Goal: Obtain resource: Download file/media

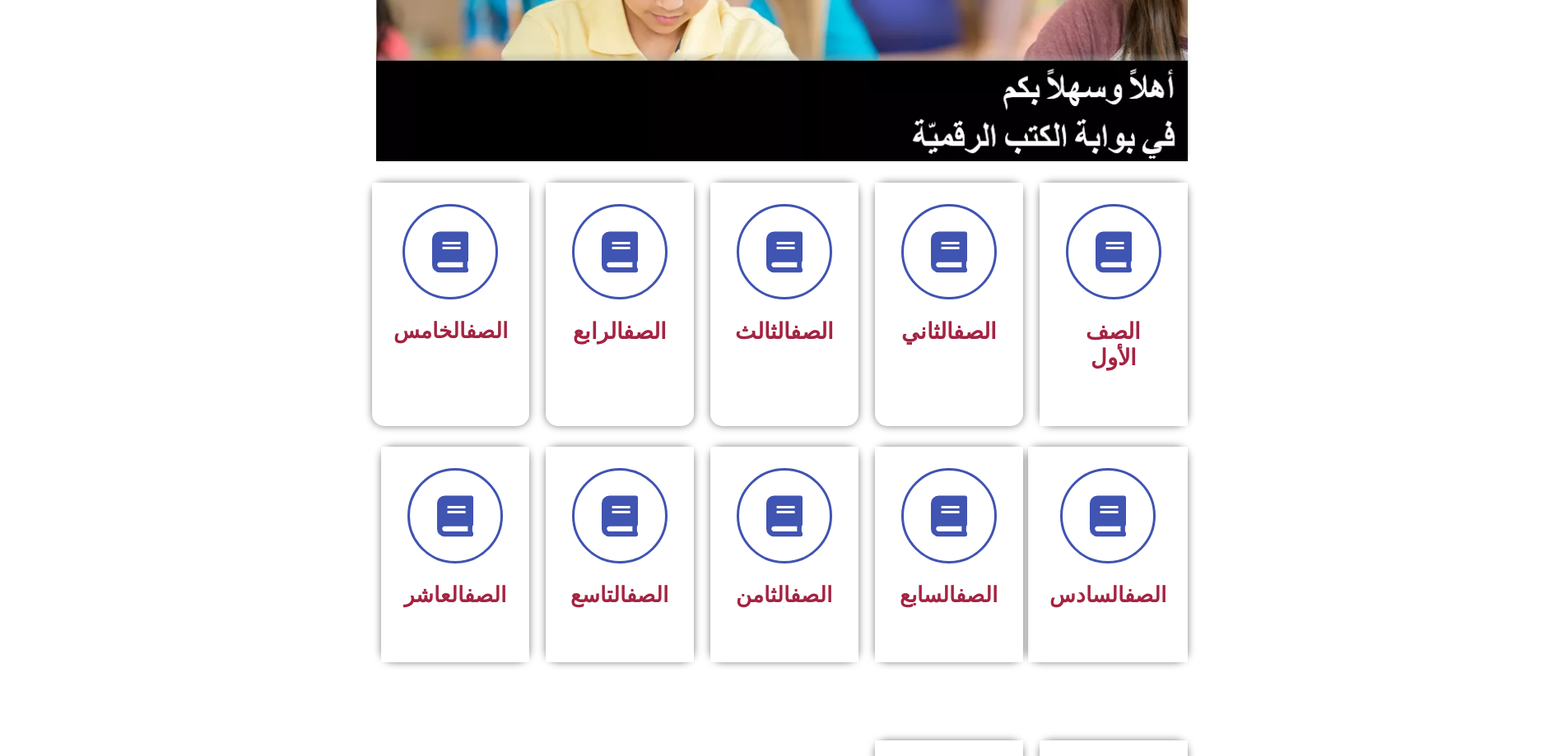
scroll to position [576, 0]
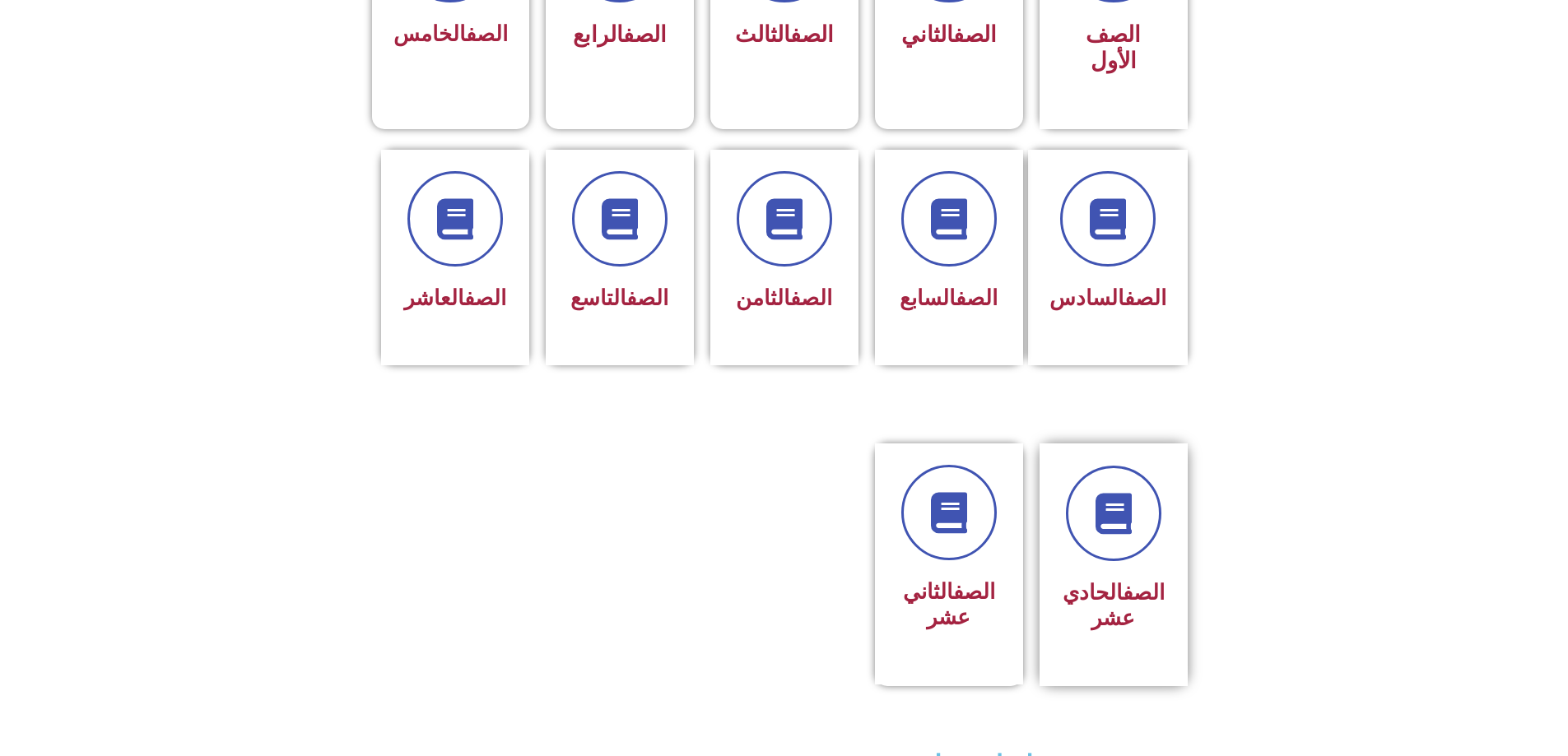
click at [1135, 497] on div "الصف الحادي عشر" at bounding box center [1114, 552] width 104 height 174
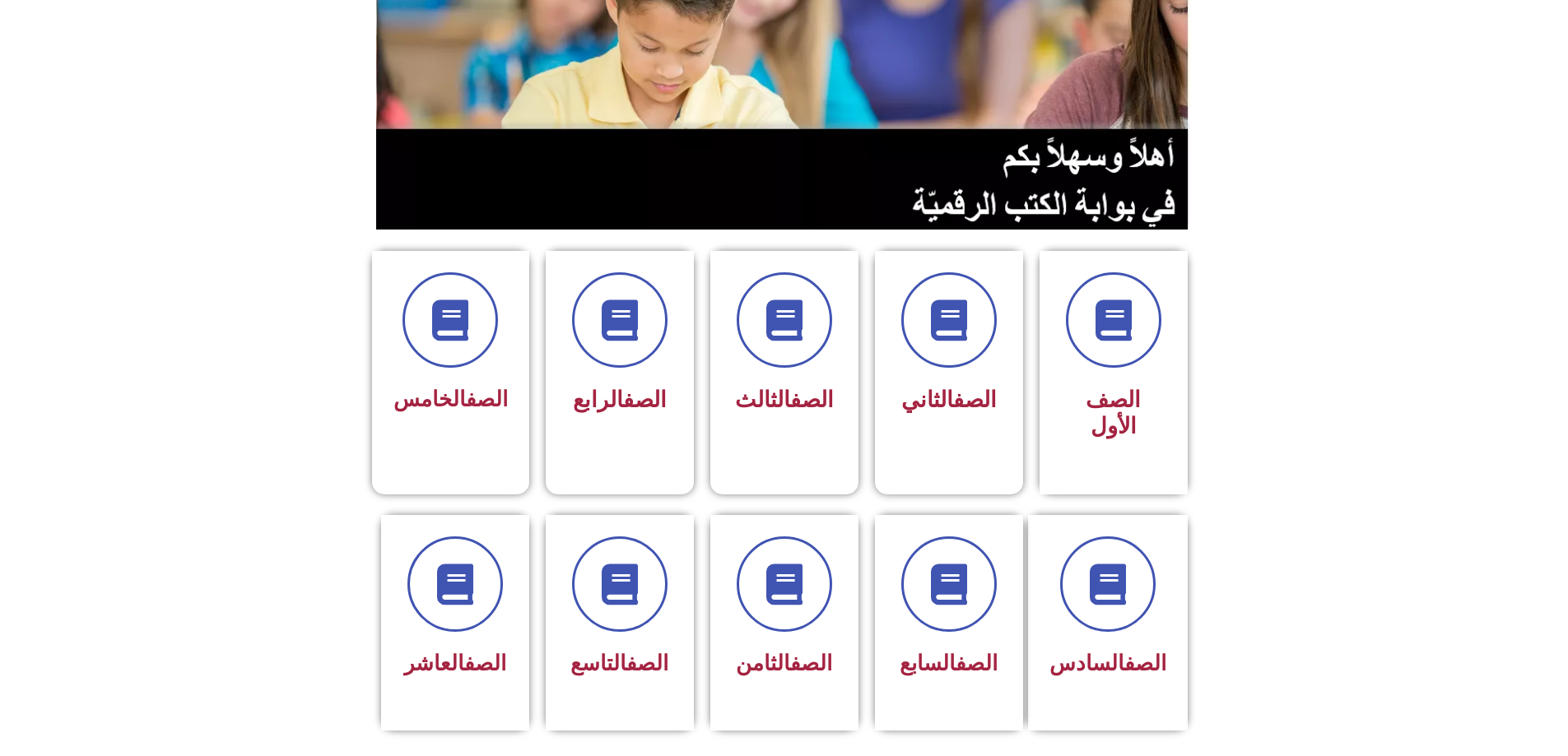
scroll to position [493, 0]
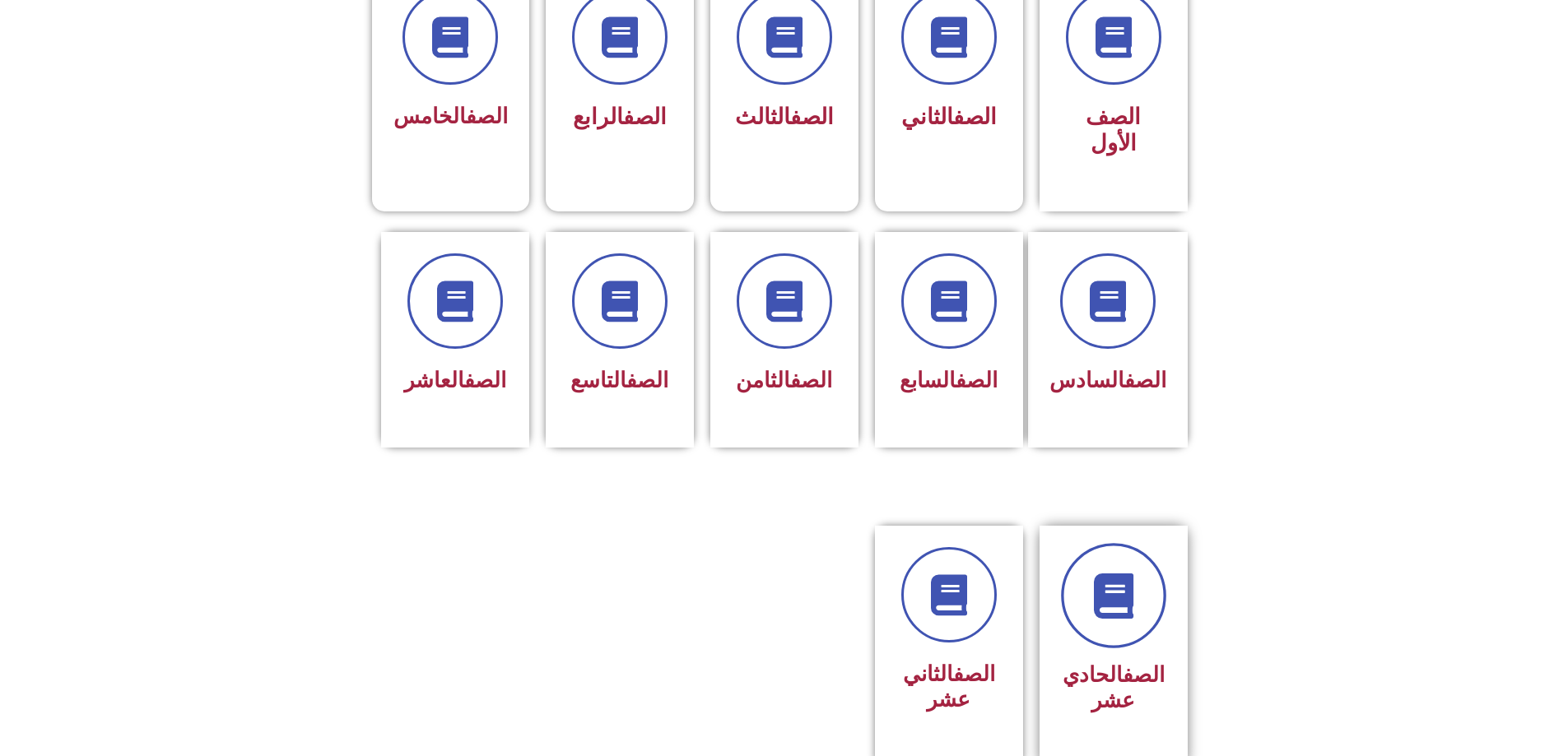
click at [1113, 562] on link at bounding box center [1114, 596] width 106 height 105
click at [1148, 552] on link at bounding box center [1114, 596] width 106 height 105
click at [1115, 574] on icon at bounding box center [1113, 596] width 45 height 45
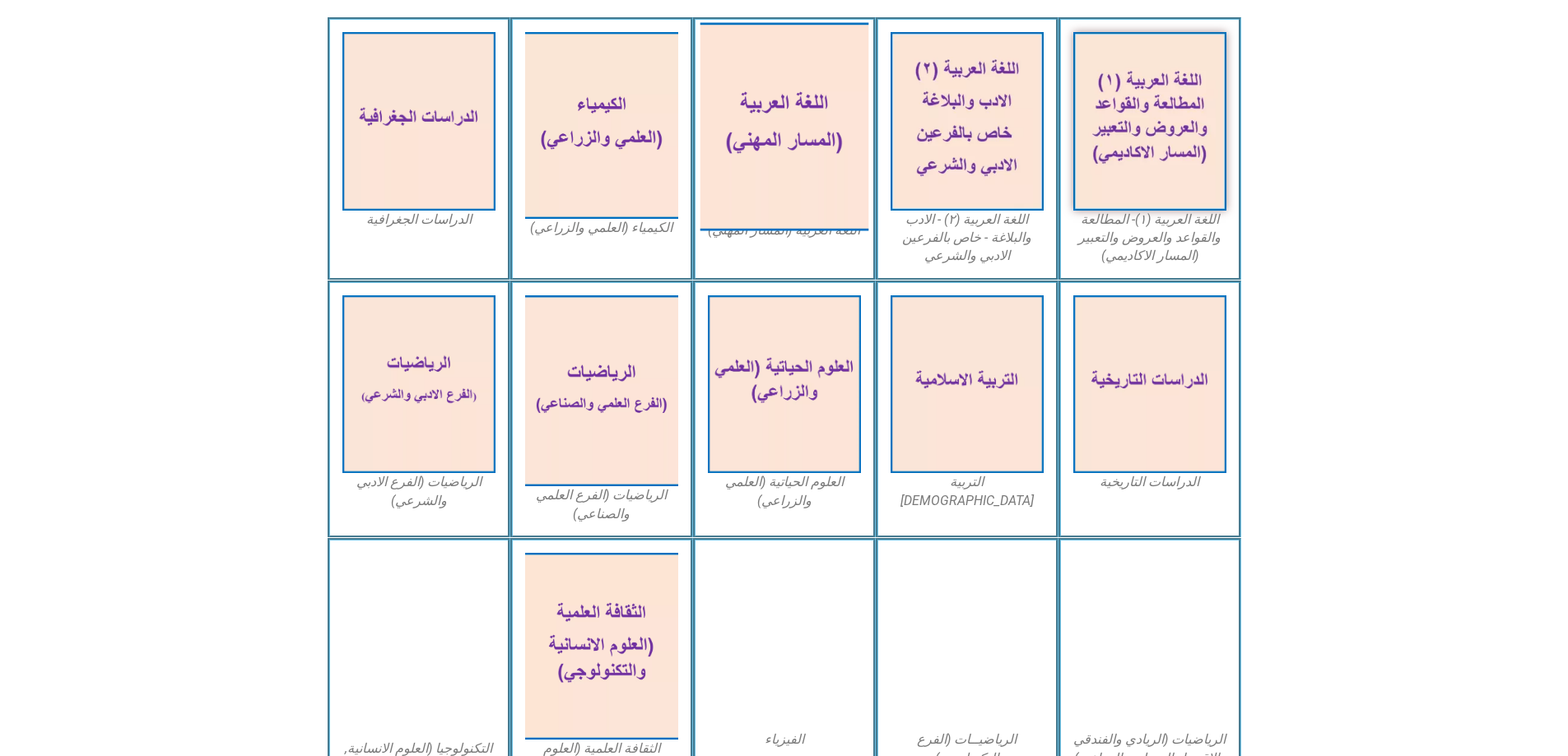
scroll to position [576, 0]
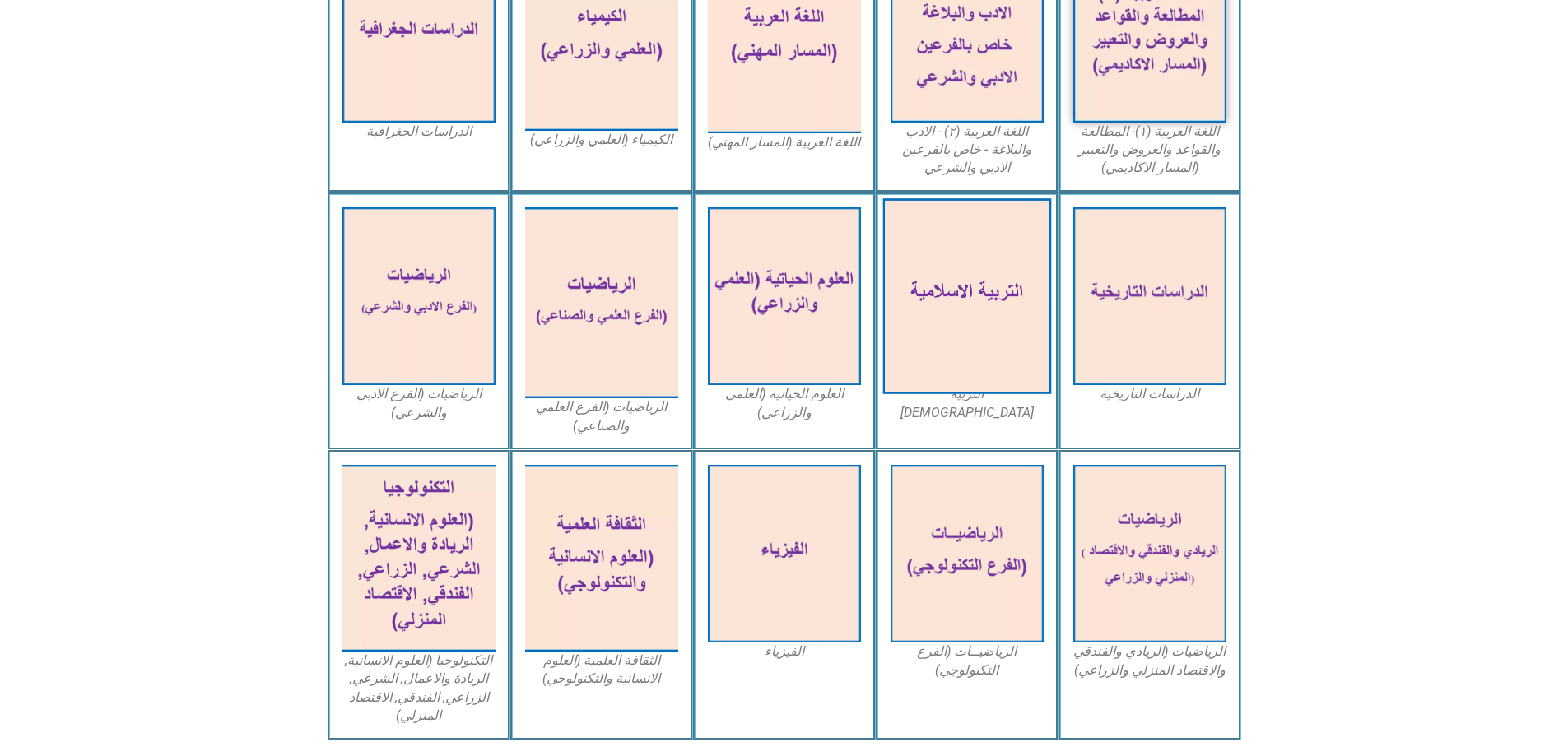
click at [989, 309] on img at bounding box center [966, 296] width 168 height 196
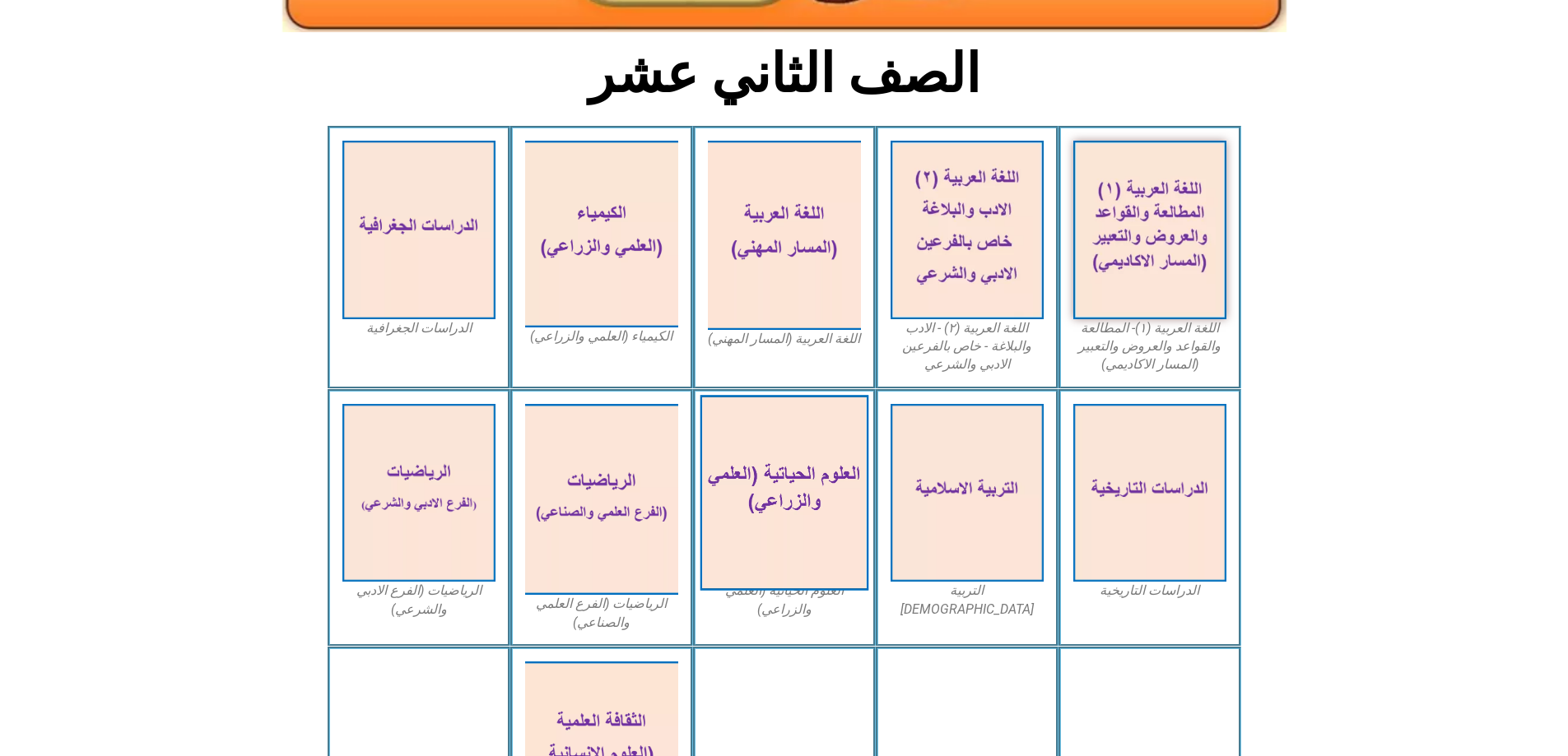
scroll to position [412, 0]
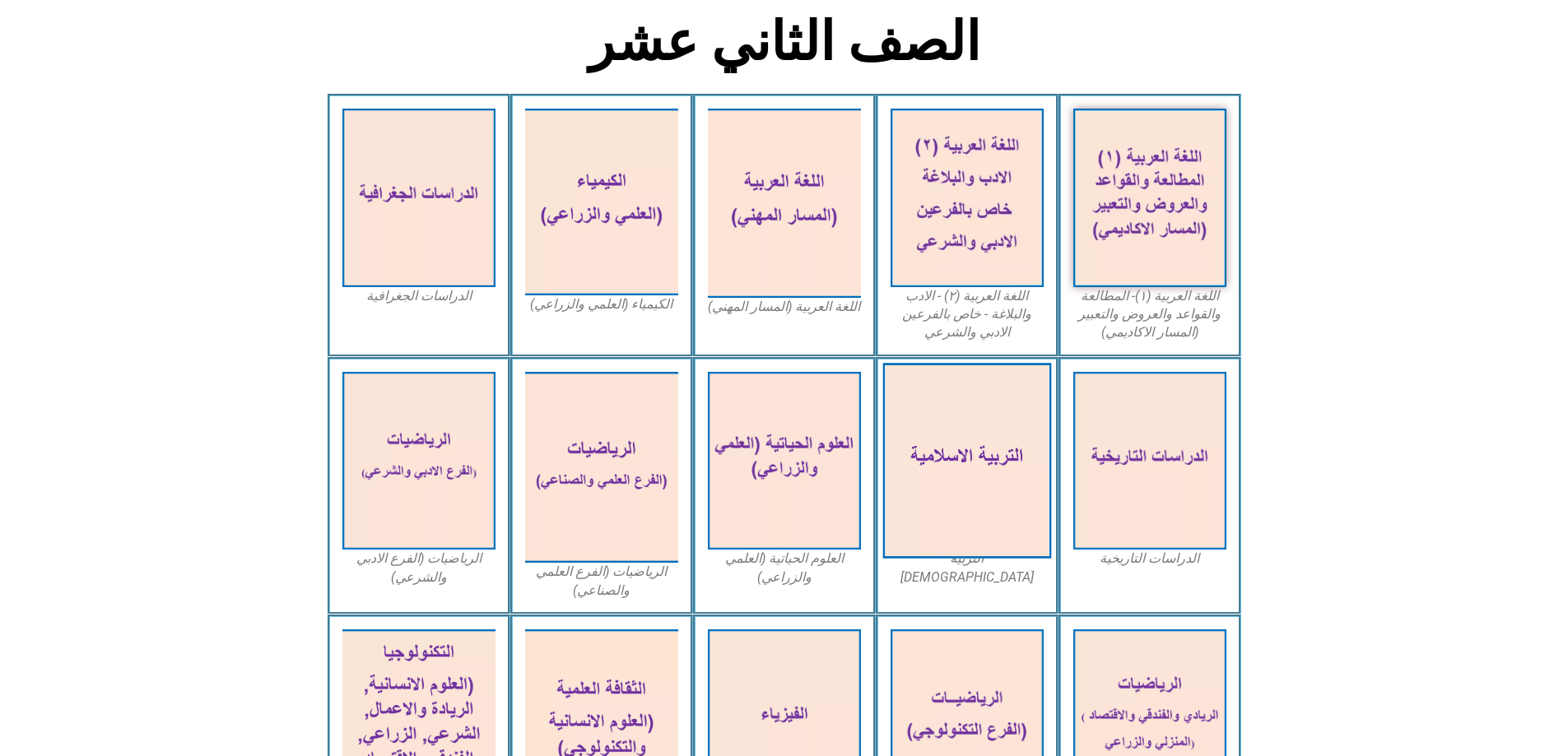
click at [938, 448] on img at bounding box center [966, 461] width 168 height 196
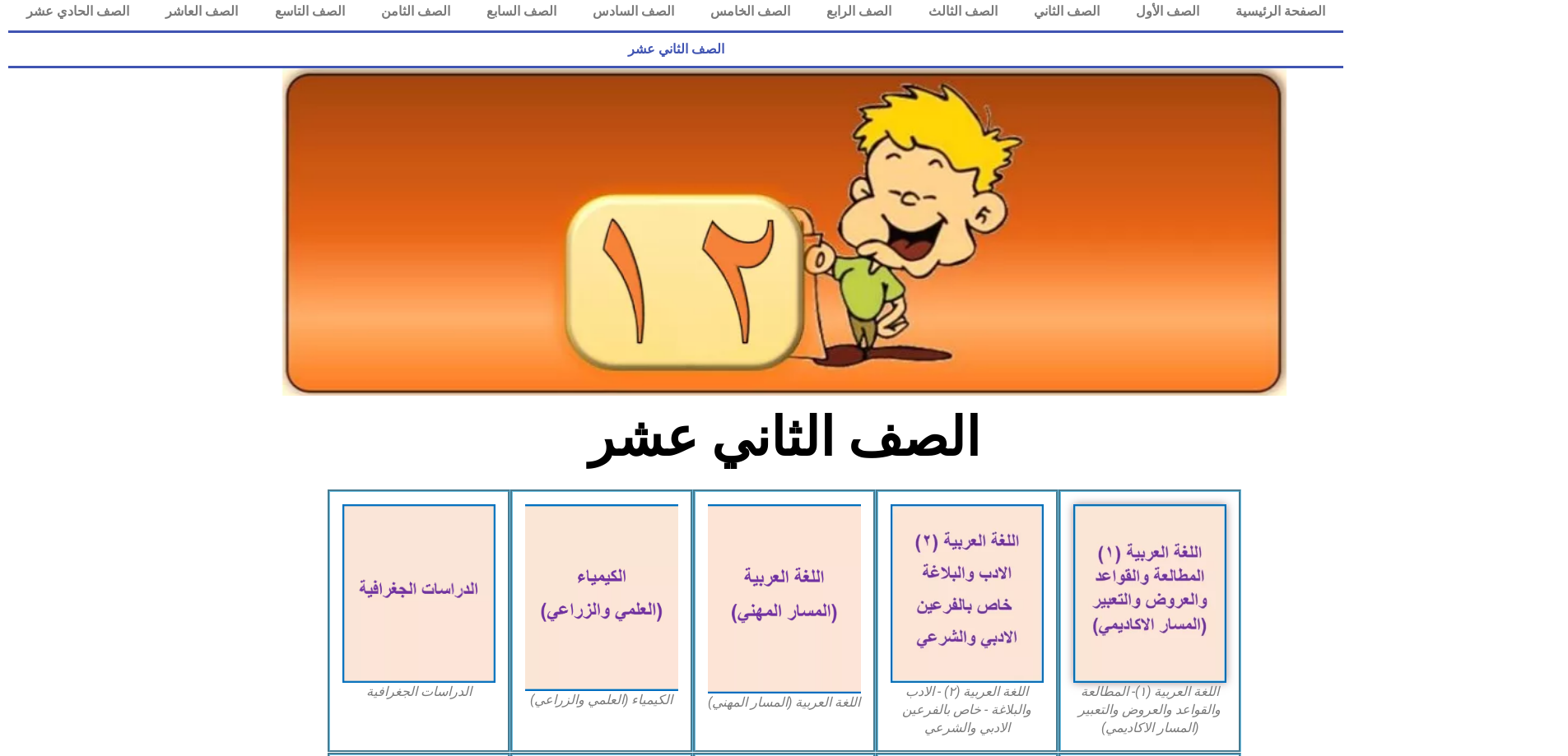
scroll to position [0, 0]
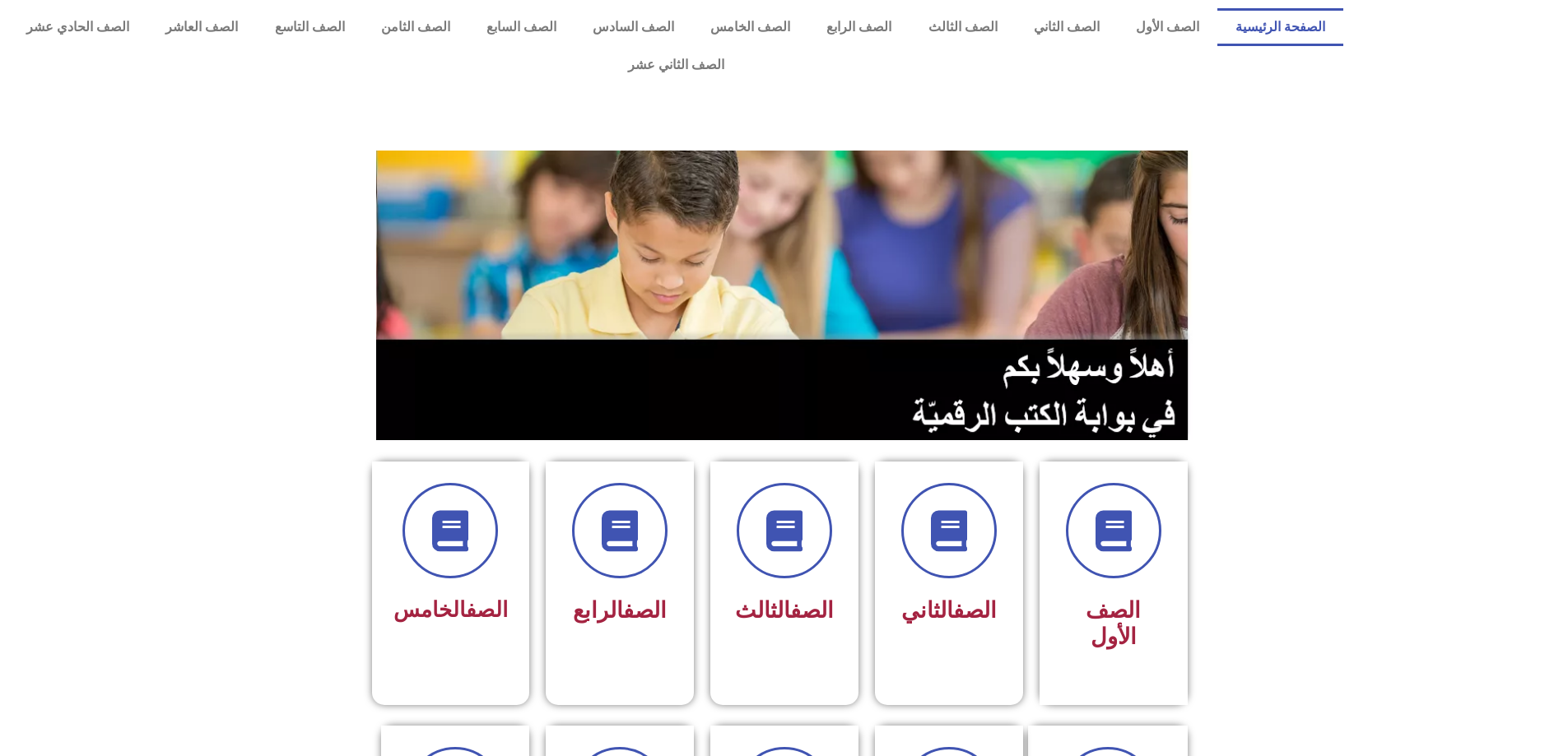
scroll to position [493, 0]
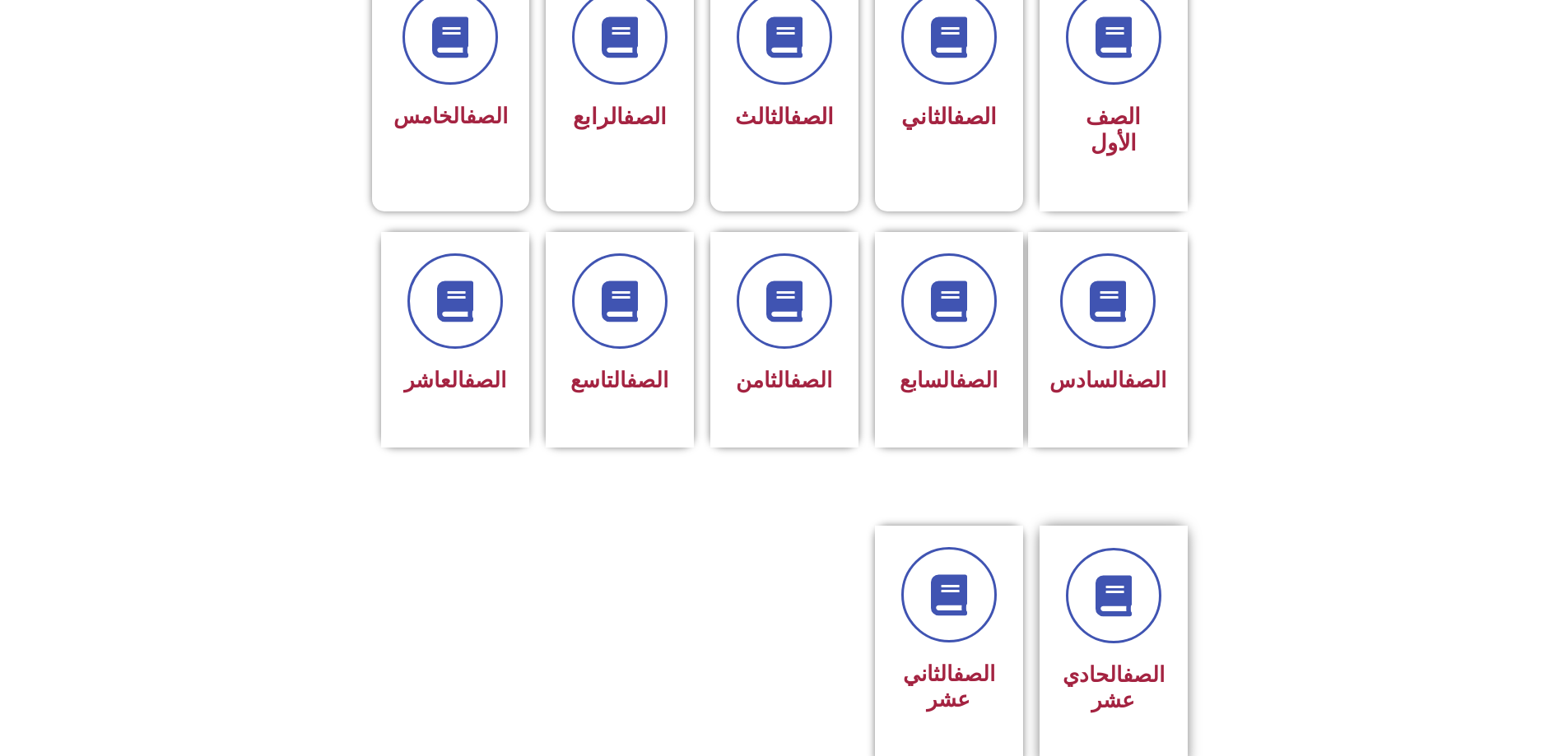
click at [1109, 656] on div "الصف الحادي عشر" at bounding box center [1114, 688] width 104 height 66
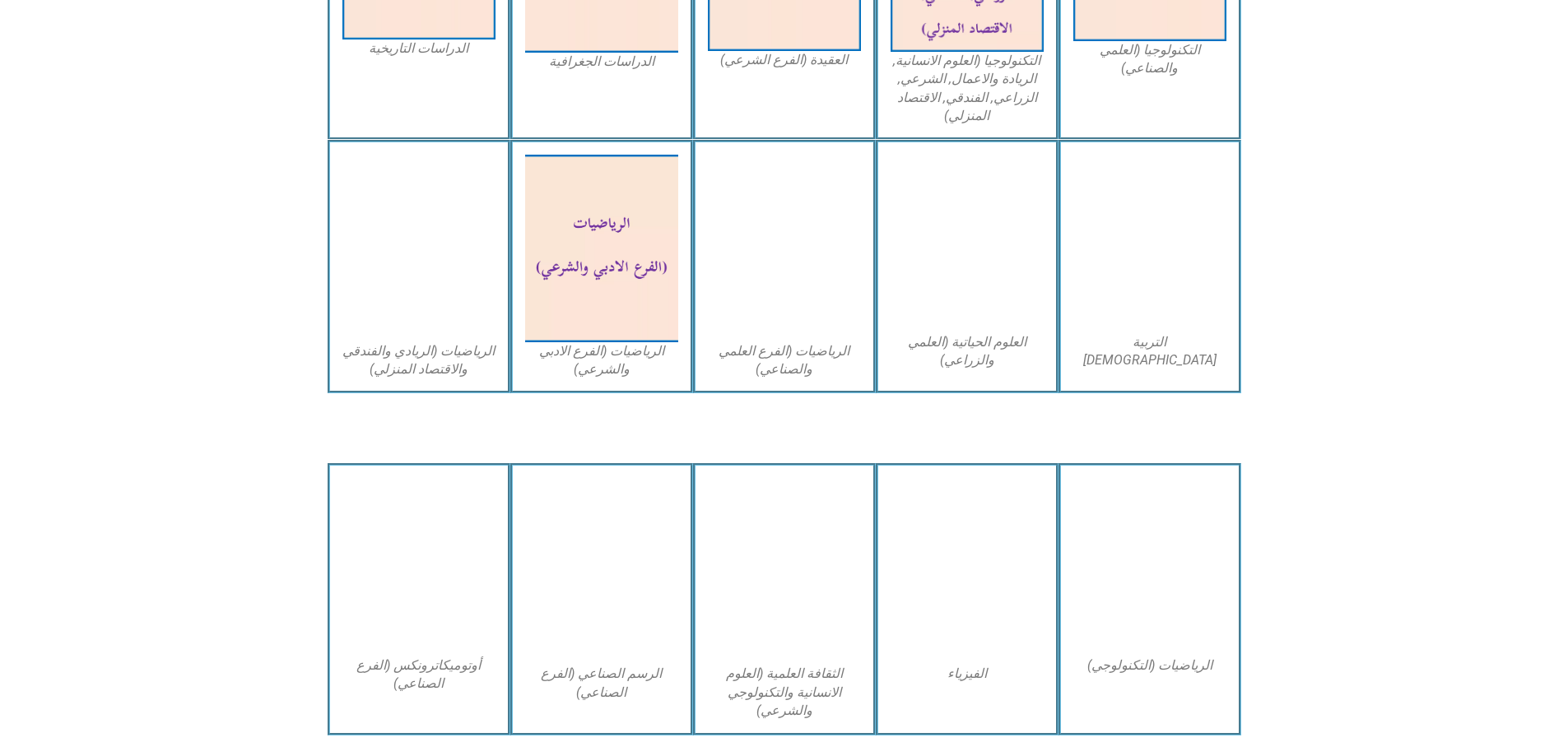
scroll to position [987, 0]
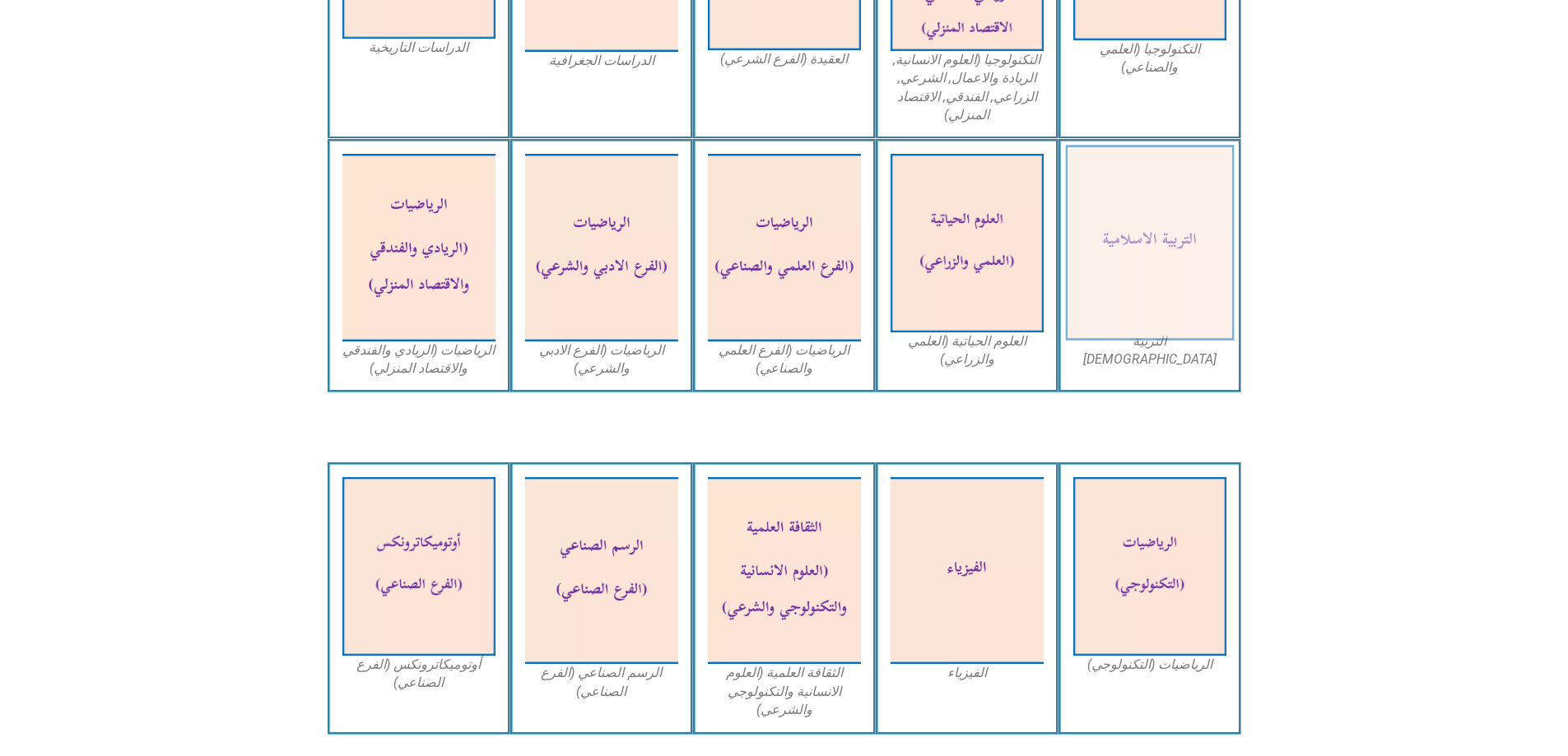
click at [1140, 210] on img at bounding box center [1149, 243] width 168 height 196
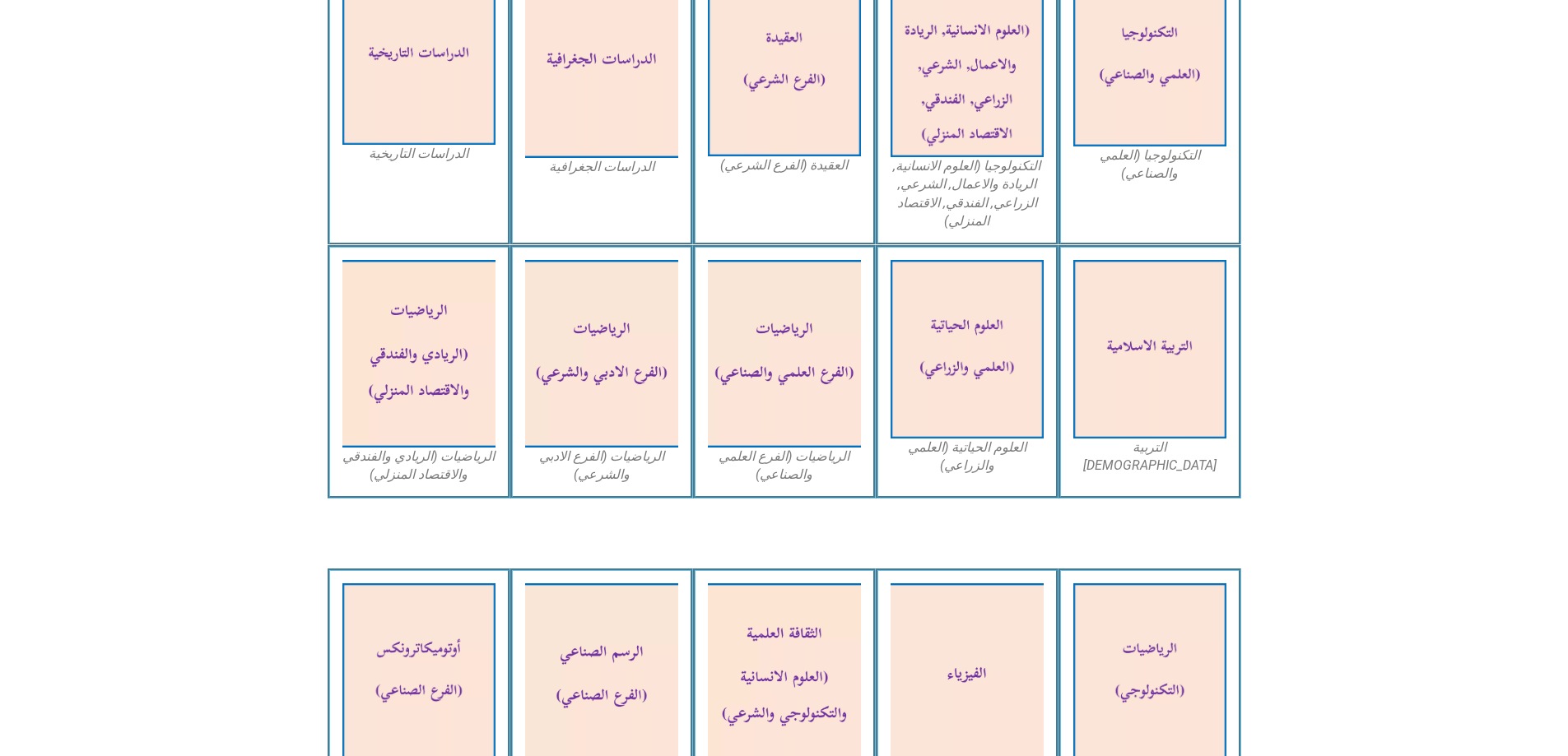
scroll to position [905, 0]
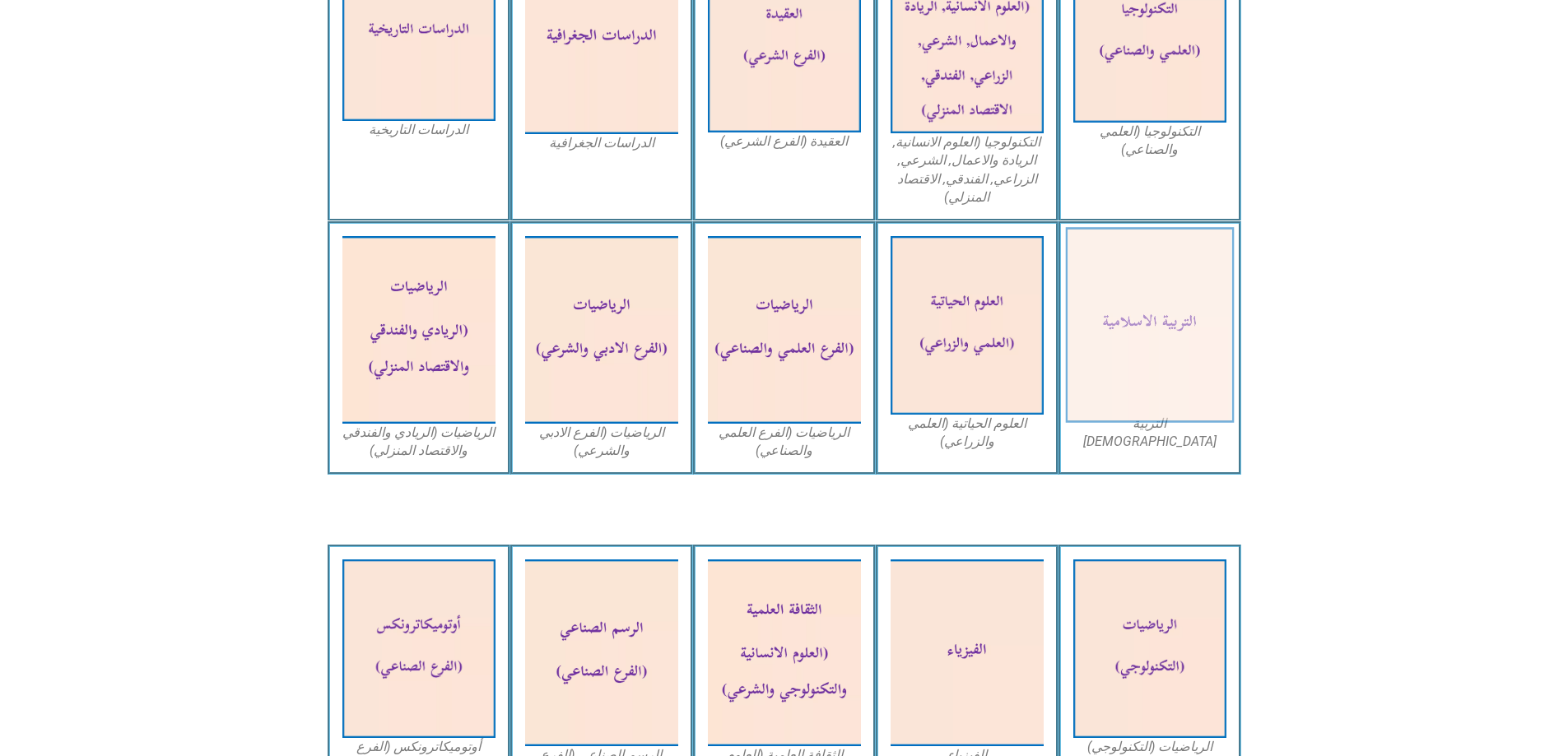
click at [1136, 279] on img at bounding box center [1149, 326] width 168 height 196
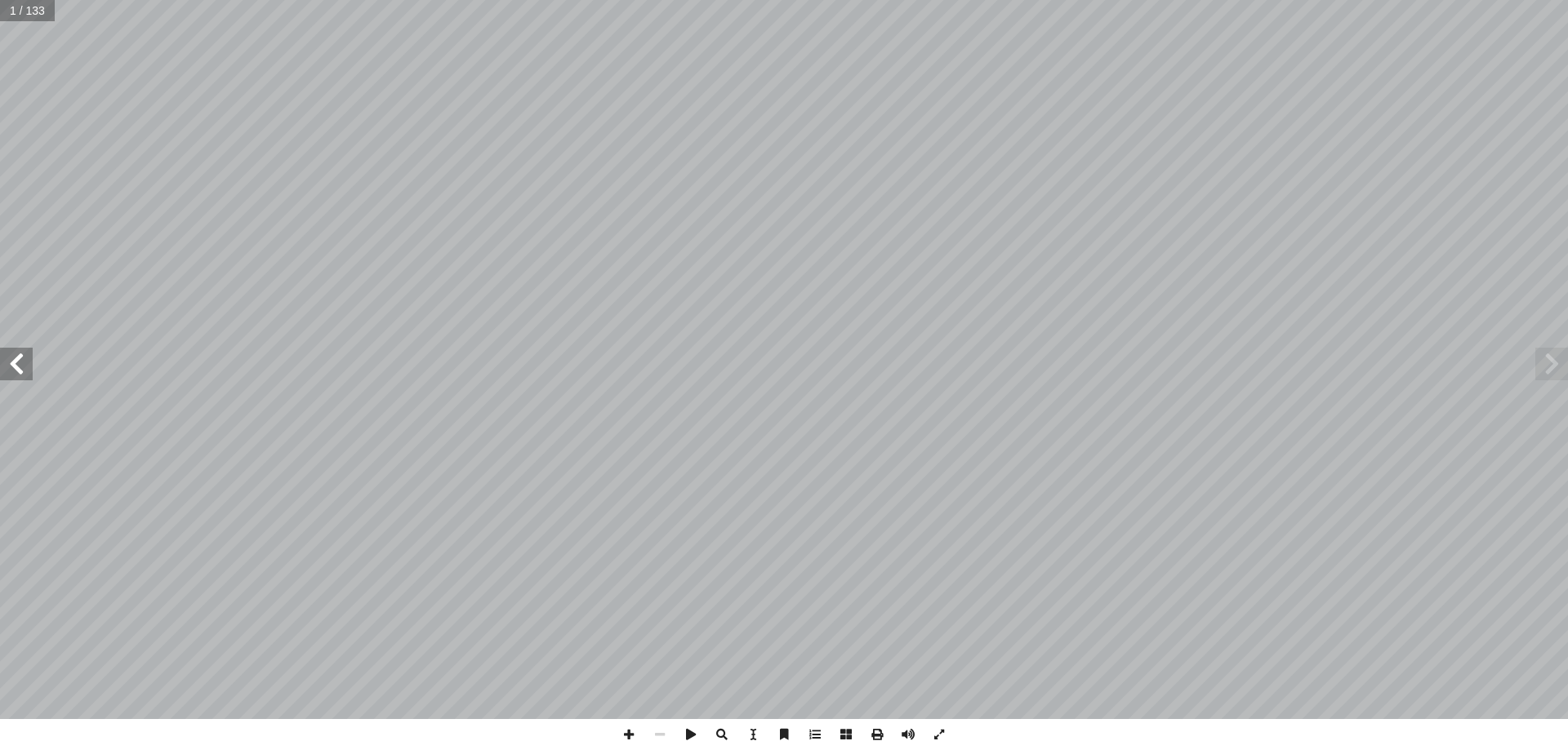
click at [20, 375] on span at bounding box center [17, 364] width 33 height 33
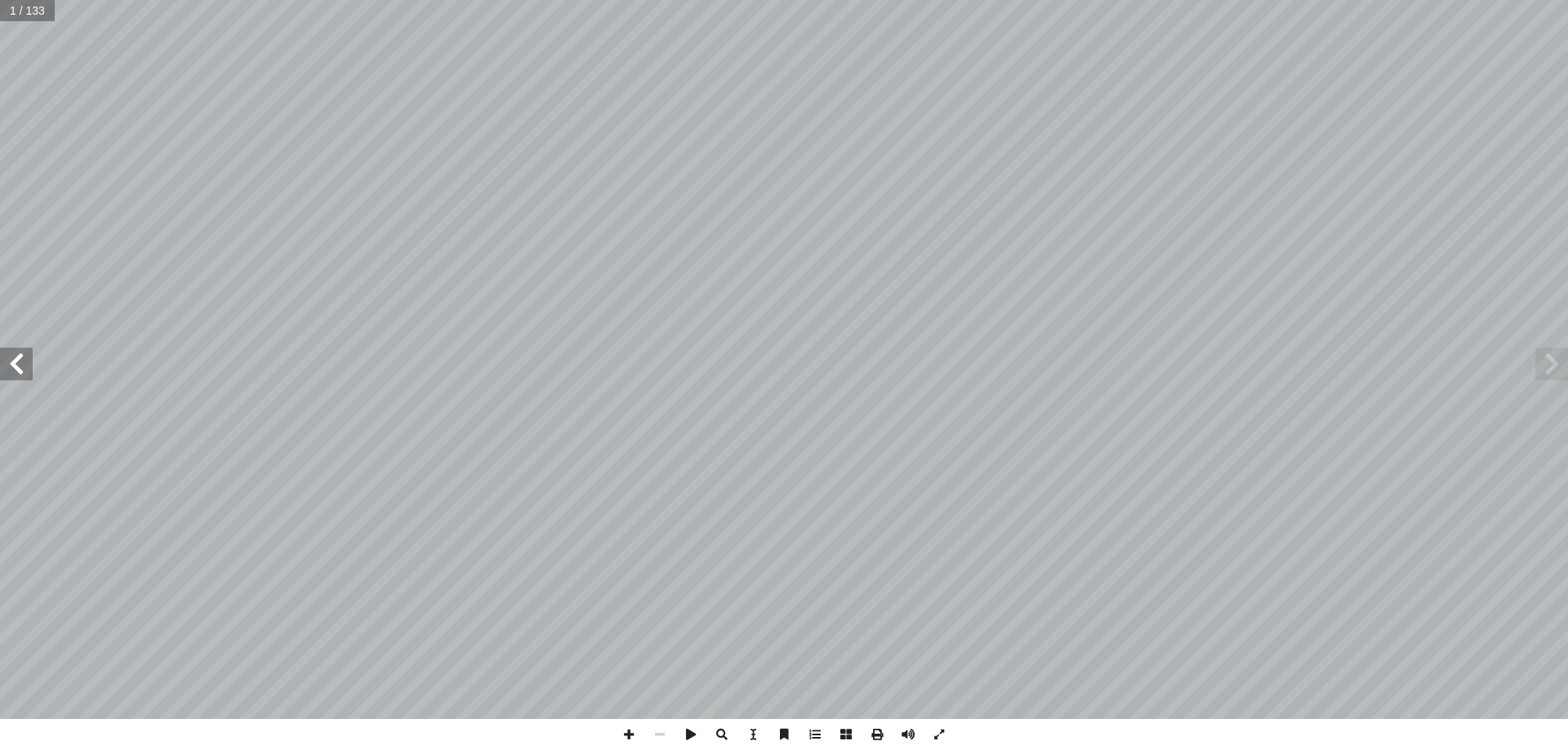
click at [15, 364] on span at bounding box center [17, 364] width 33 height 33
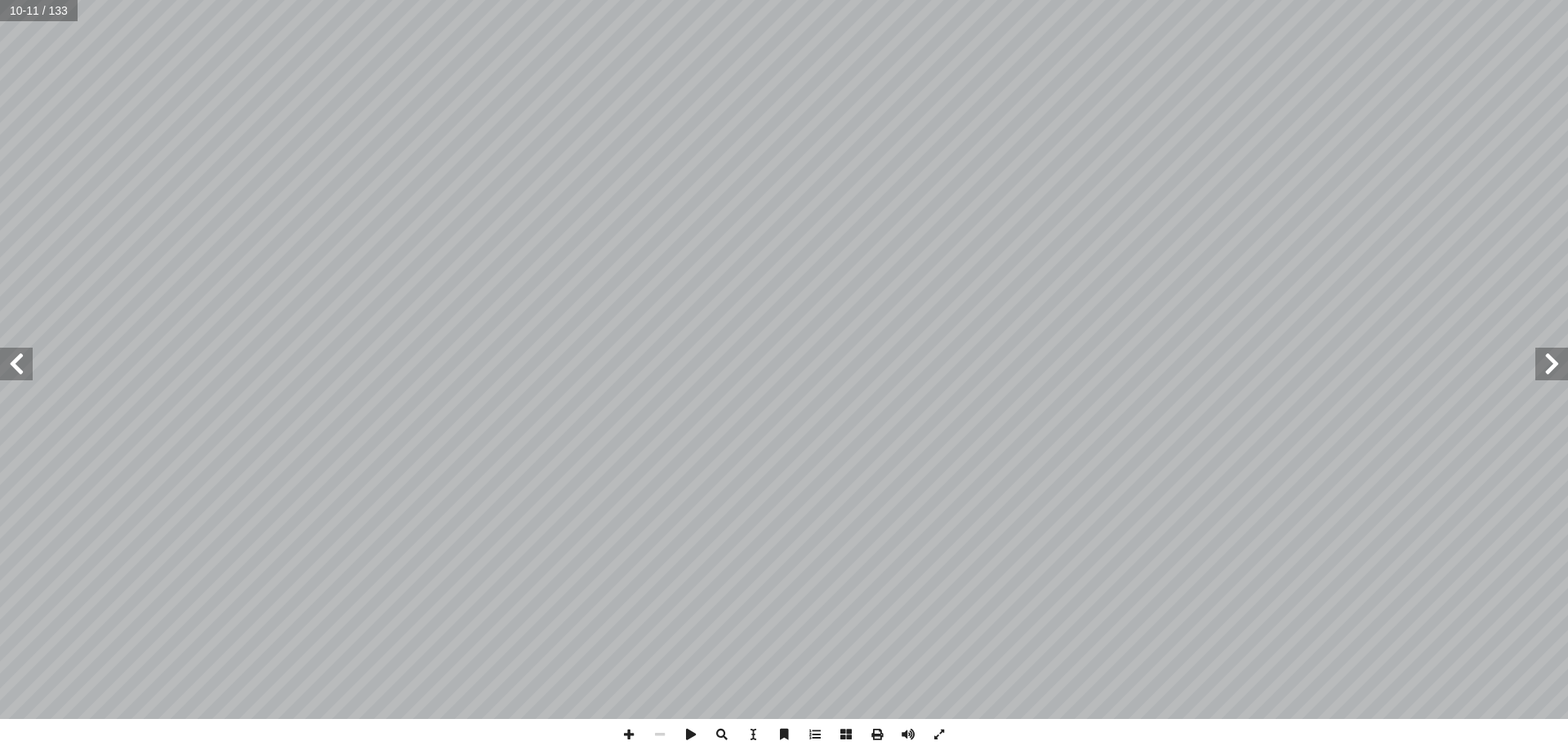
click at [26, 362] on span at bounding box center [17, 364] width 33 height 33
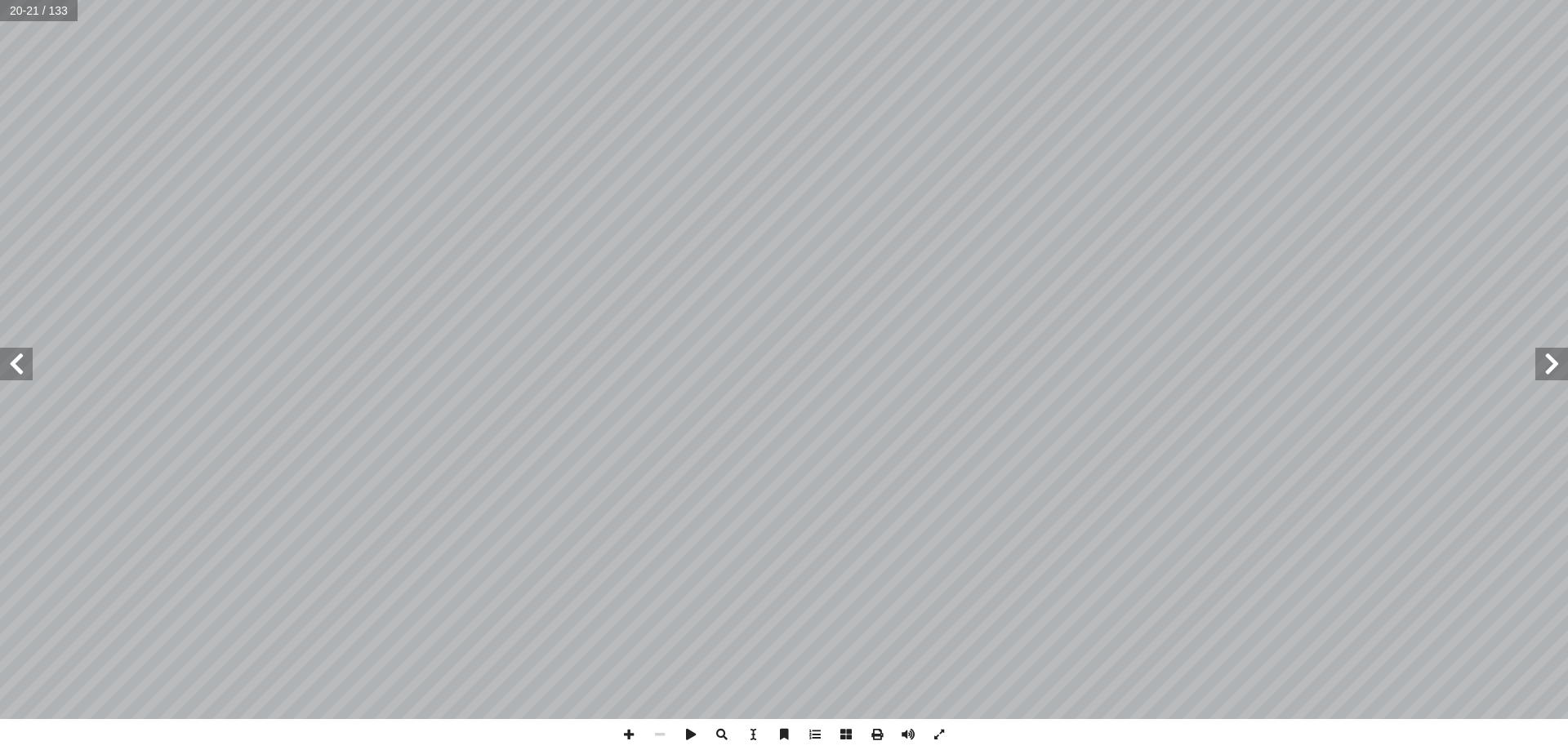
click at [26, 362] on span at bounding box center [17, 364] width 33 height 33
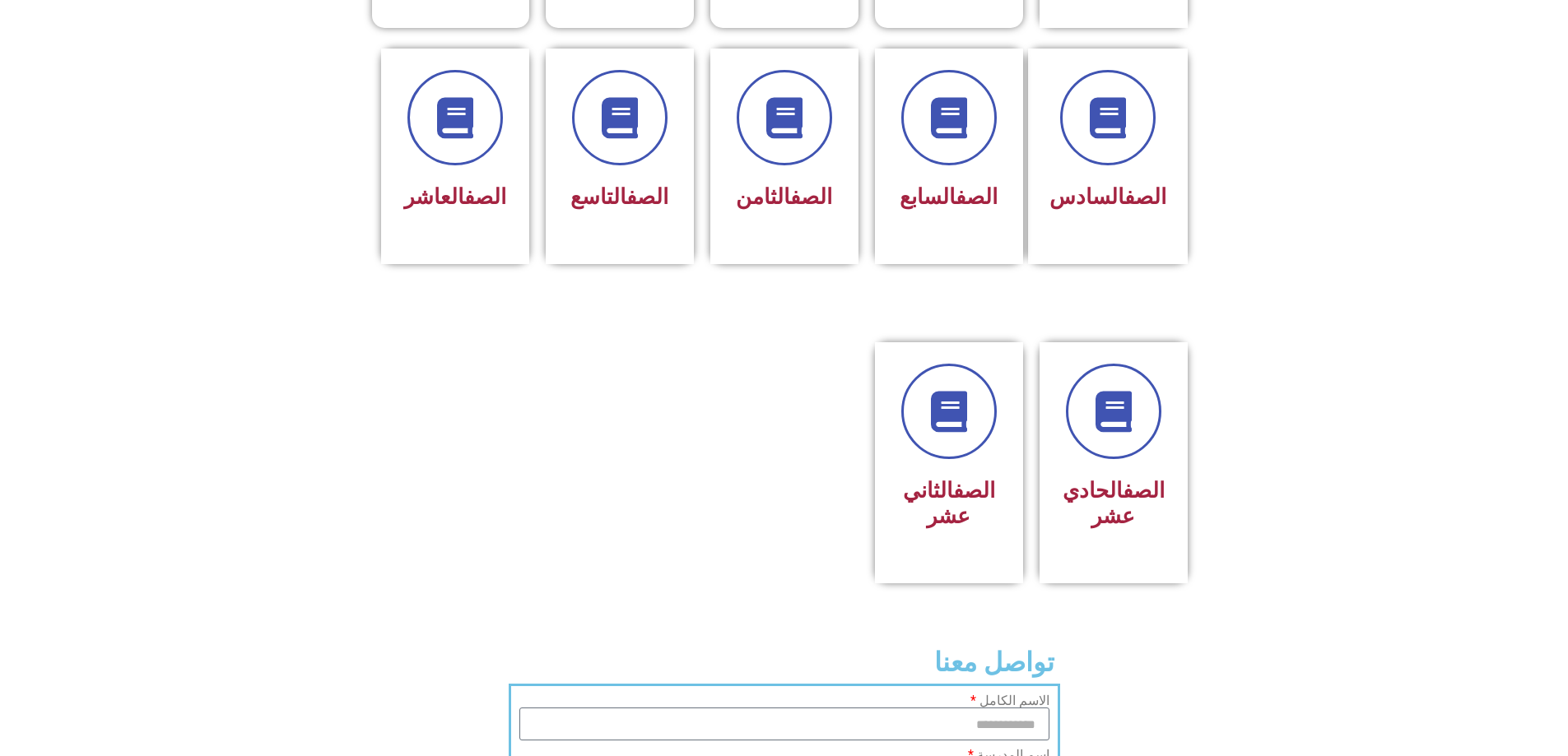
scroll to position [658, 0]
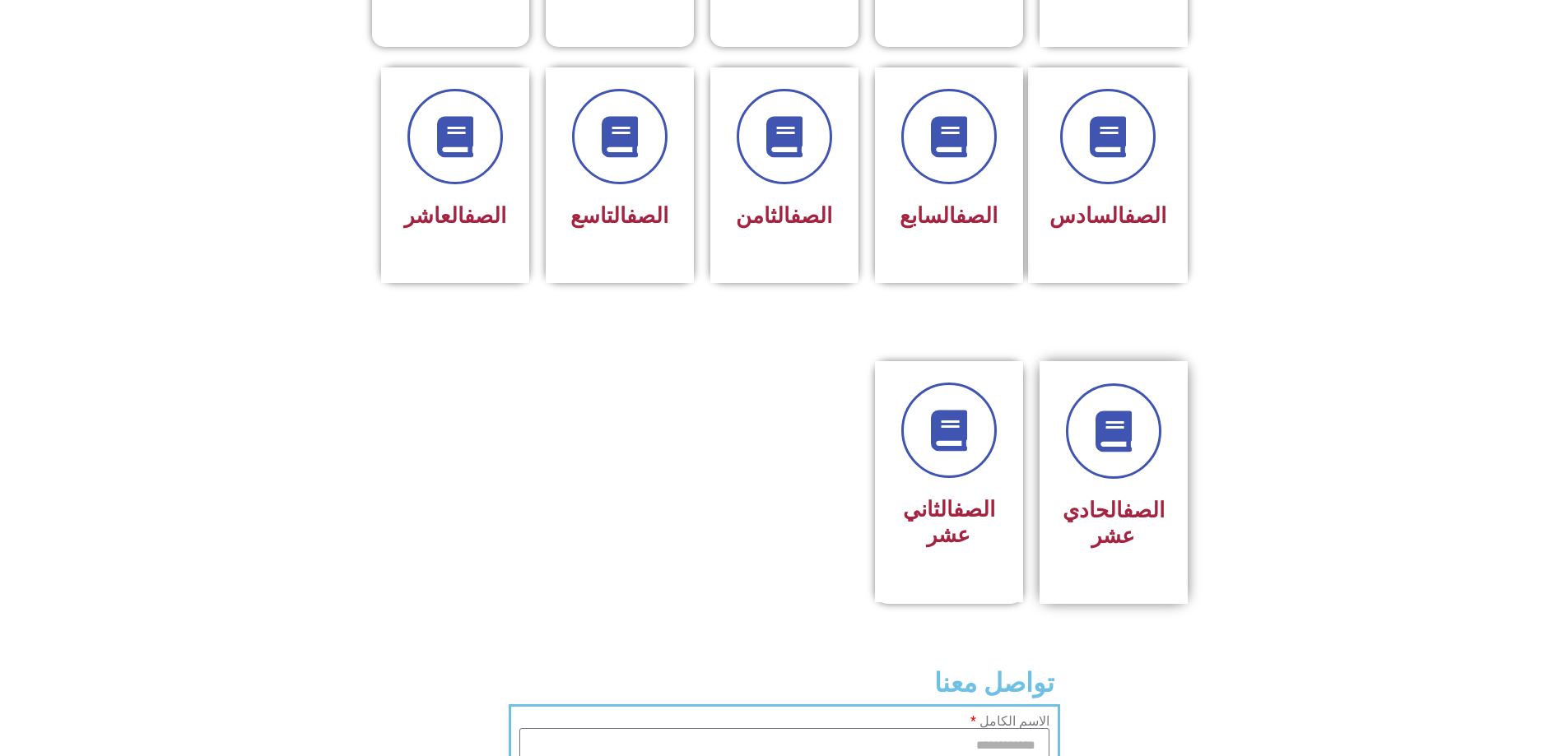
click at [1103, 422] on div "الصف الحادي عشر" at bounding box center [1114, 470] width 104 height 174
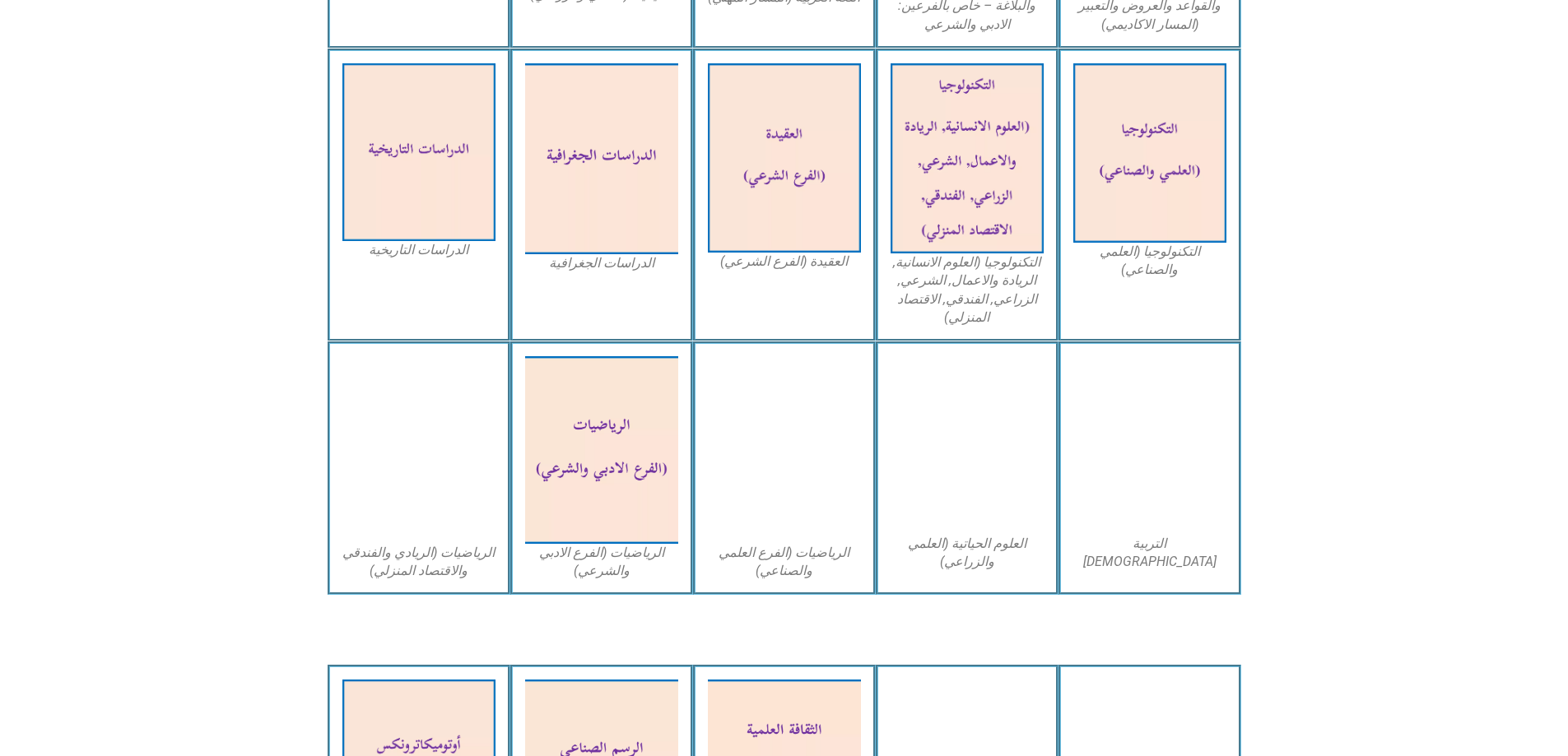
scroll to position [823, 0]
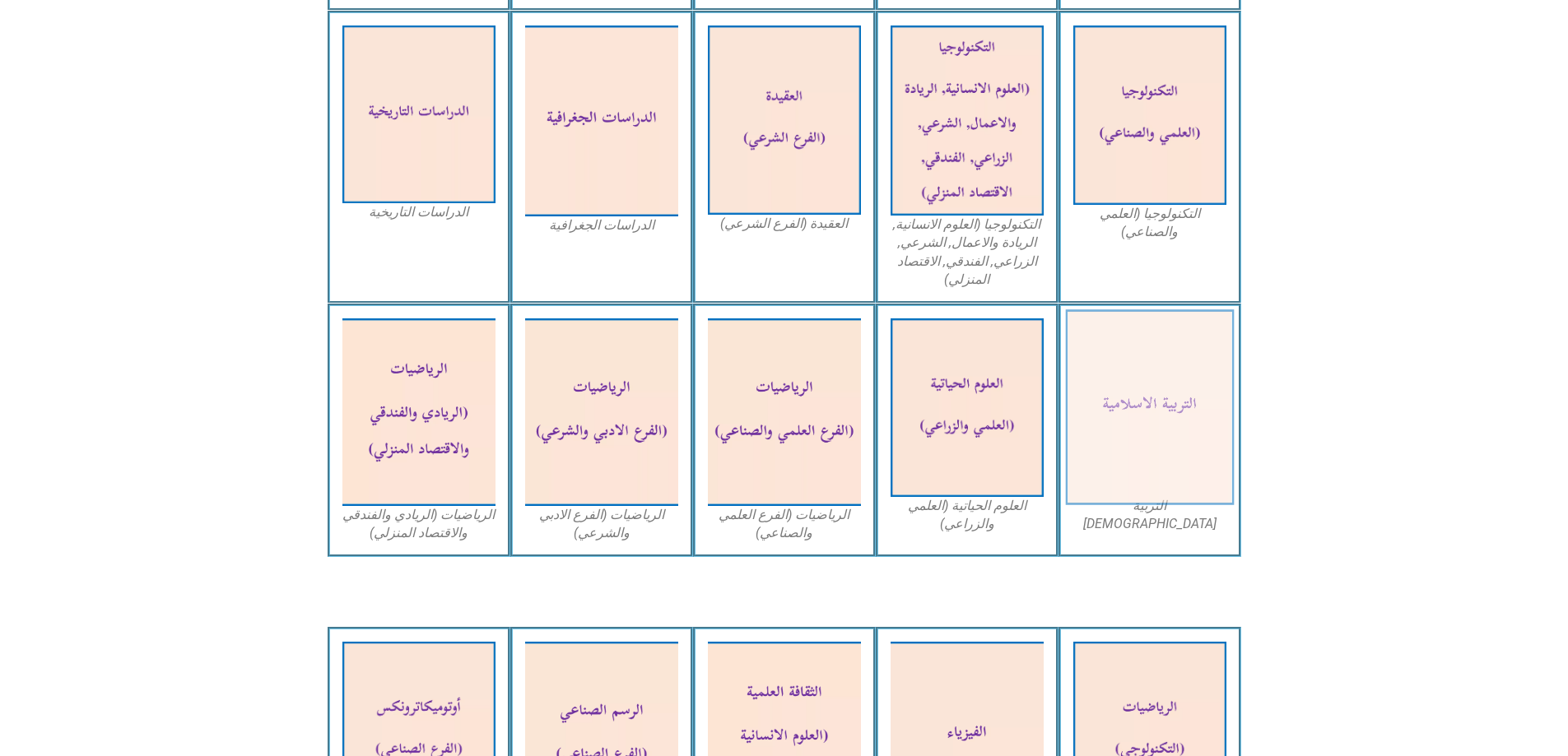
click at [1129, 382] on img at bounding box center [1149, 408] width 168 height 196
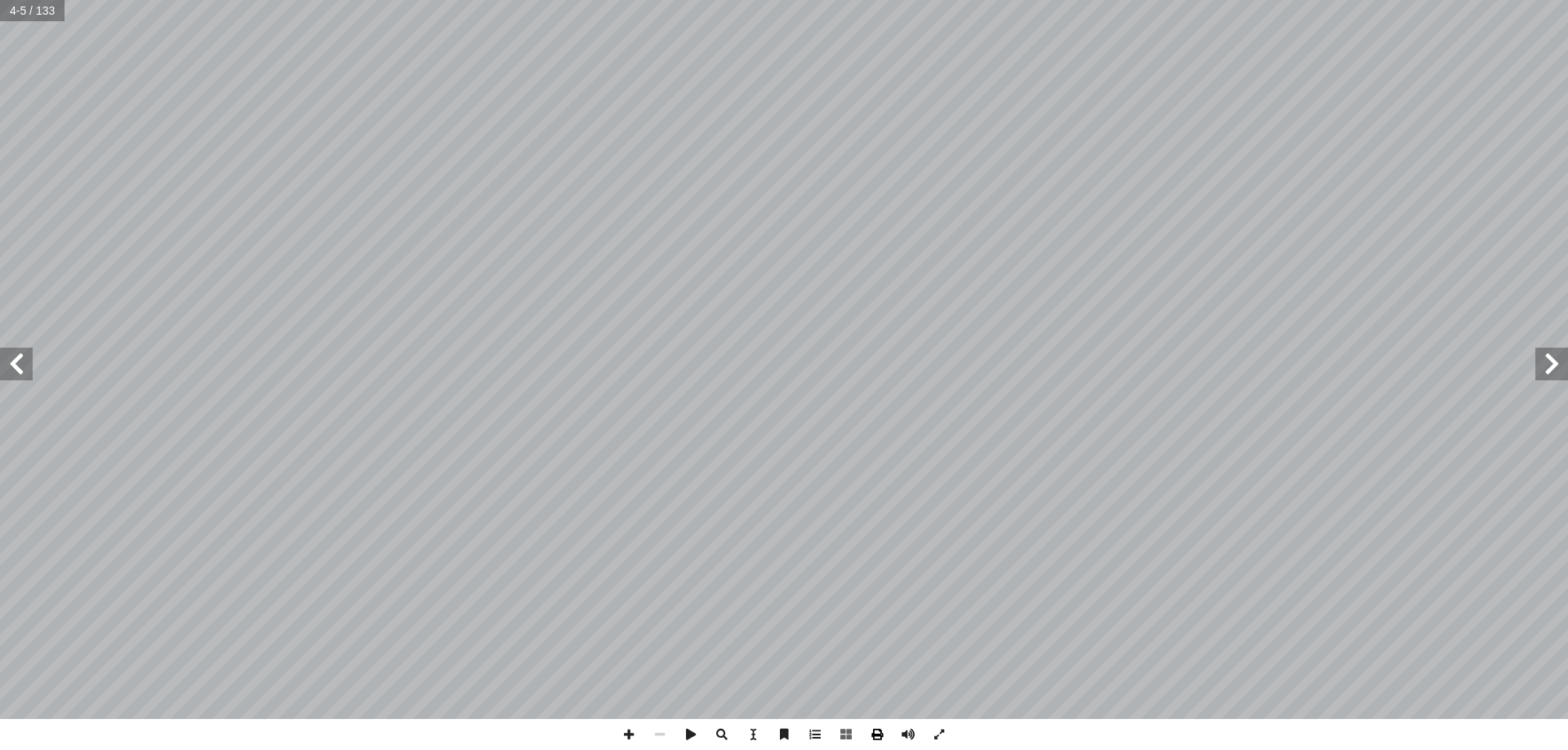
click at [873, 731] on span at bounding box center [877, 734] width 31 height 31
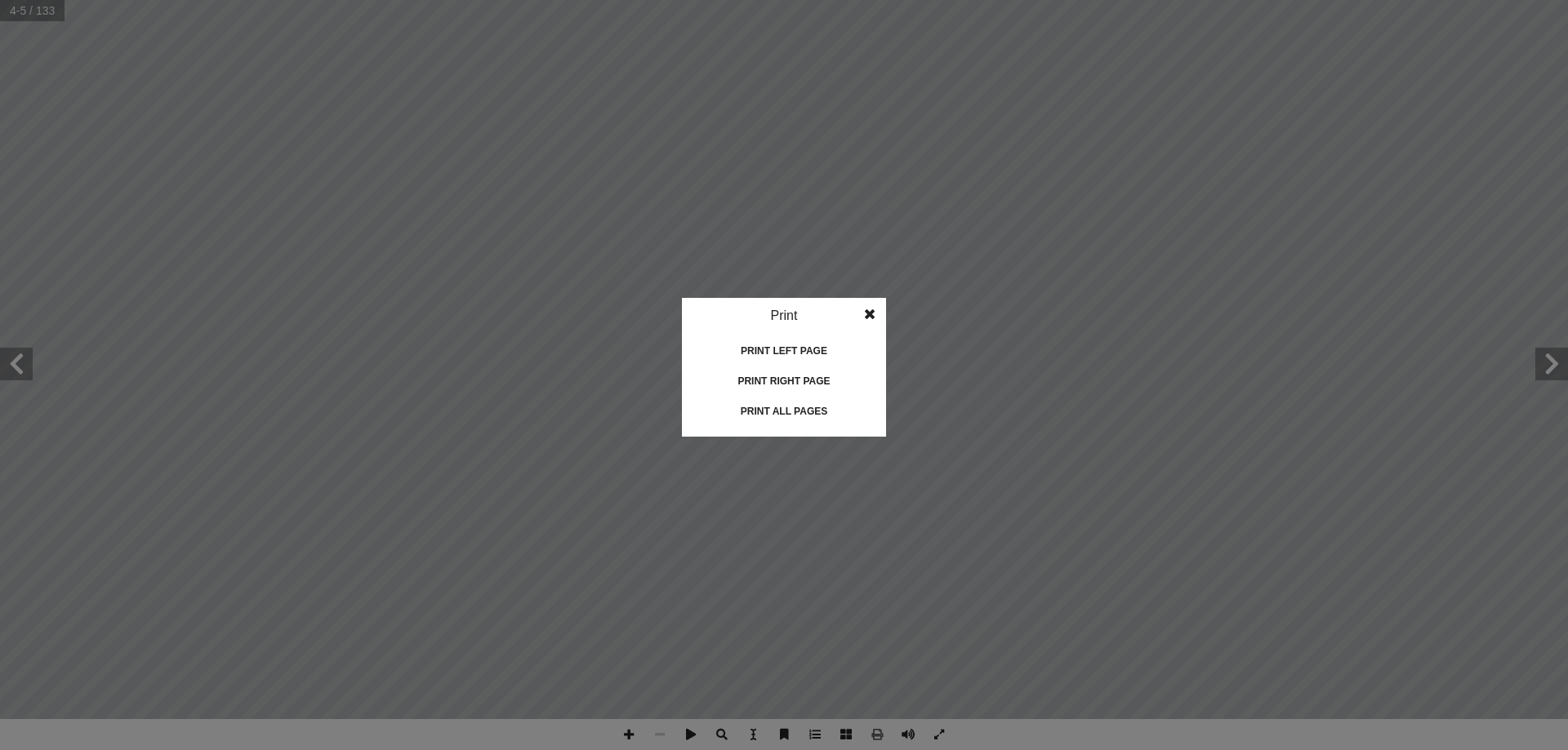
click at [797, 412] on div "Print all pages" at bounding box center [784, 411] width 164 height 26
